Goal: Task Accomplishment & Management: Manage account settings

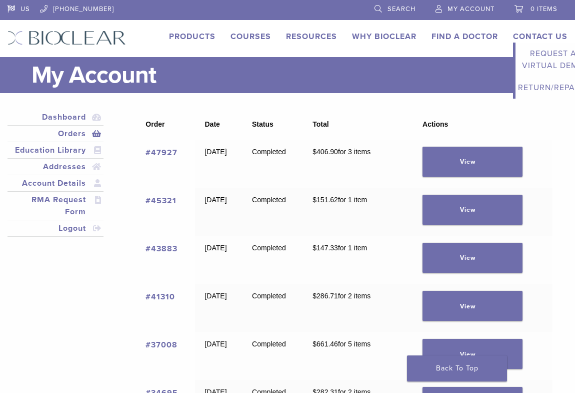
click at [550, 33] on link "Contact Us" at bounding box center [540, 37] width 55 height 10
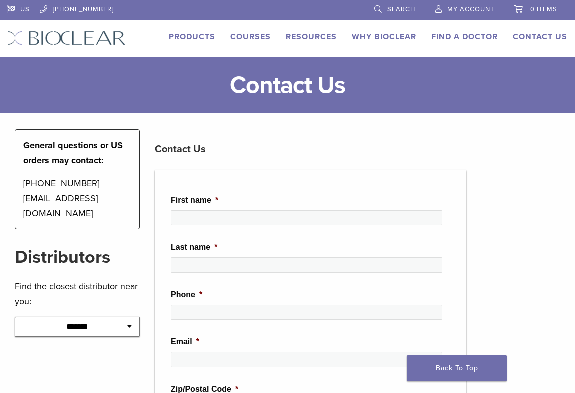
click at [453, 6] on span "My Account" at bounding box center [471, 9] width 47 height 8
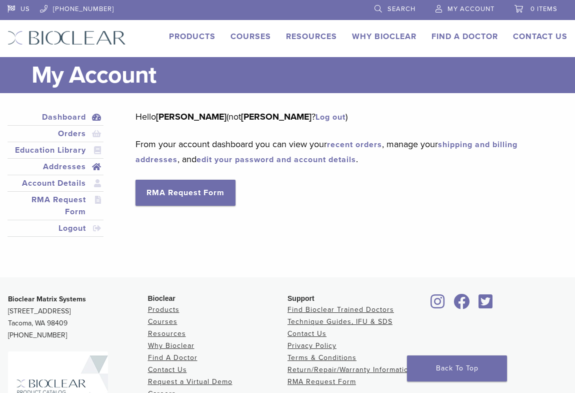
click at [70, 161] on link "Addresses" at bounding box center [56, 167] width 92 height 12
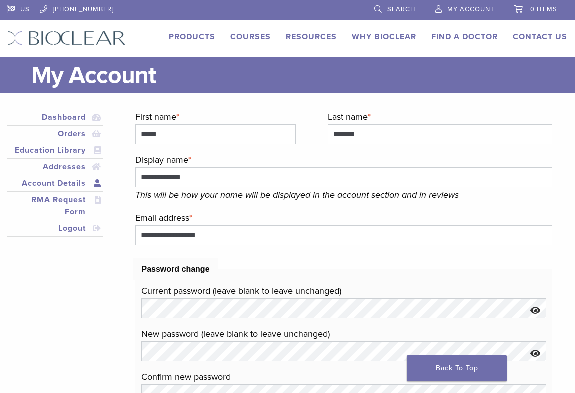
click at [66, 178] on link "Account Details" at bounding box center [56, 183] width 92 height 12
click at [70, 166] on link "Addresses" at bounding box center [56, 167] width 92 height 12
click at [64, 166] on link "Addresses" at bounding box center [56, 167] width 92 height 12
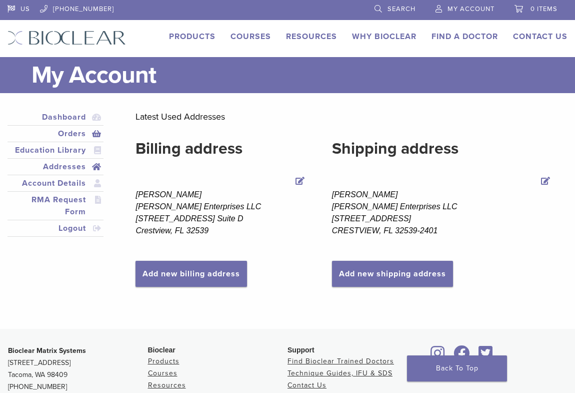
click at [64, 133] on link "Orders" at bounding box center [56, 134] width 92 height 12
